Goal: Task Accomplishment & Management: Manage account settings

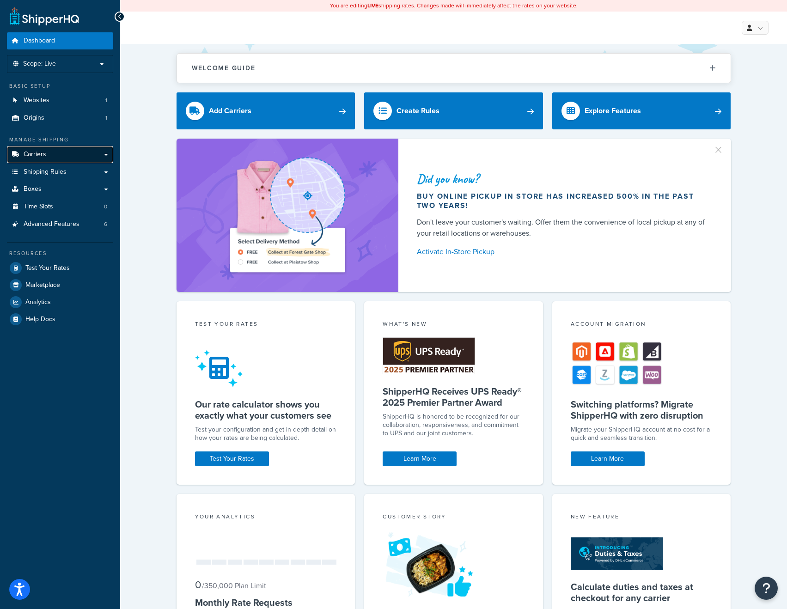
click at [54, 152] on link "Carriers" at bounding box center [60, 154] width 106 height 17
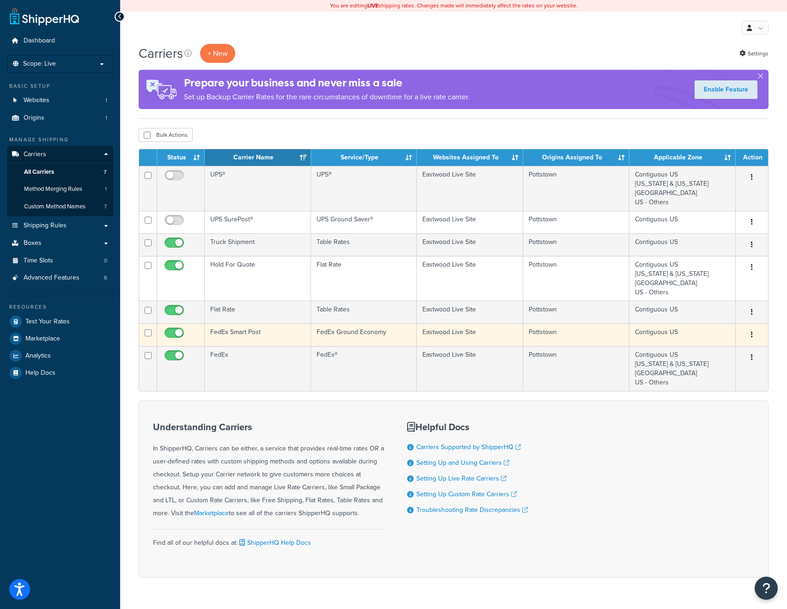
click at [265, 333] on td "FedEx Smart Post" at bounding box center [258, 335] width 106 height 23
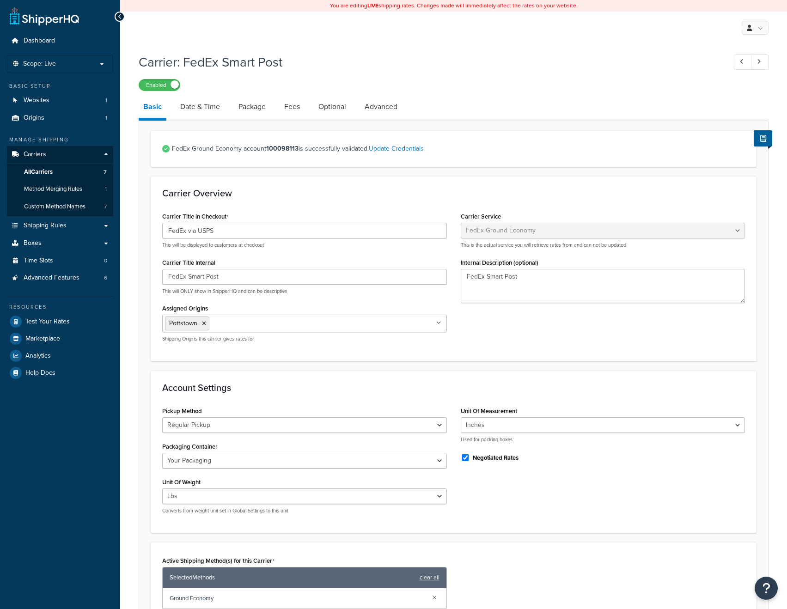
select select "smartPost"
select select "REGULAR_PICKUP"
select select "YOUR_PACKAGING"
click at [253, 110] on link "Package" at bounding box center [252, 107] width 37 height 22
